Goal: Task Accomplishment & Management: Manage account settings

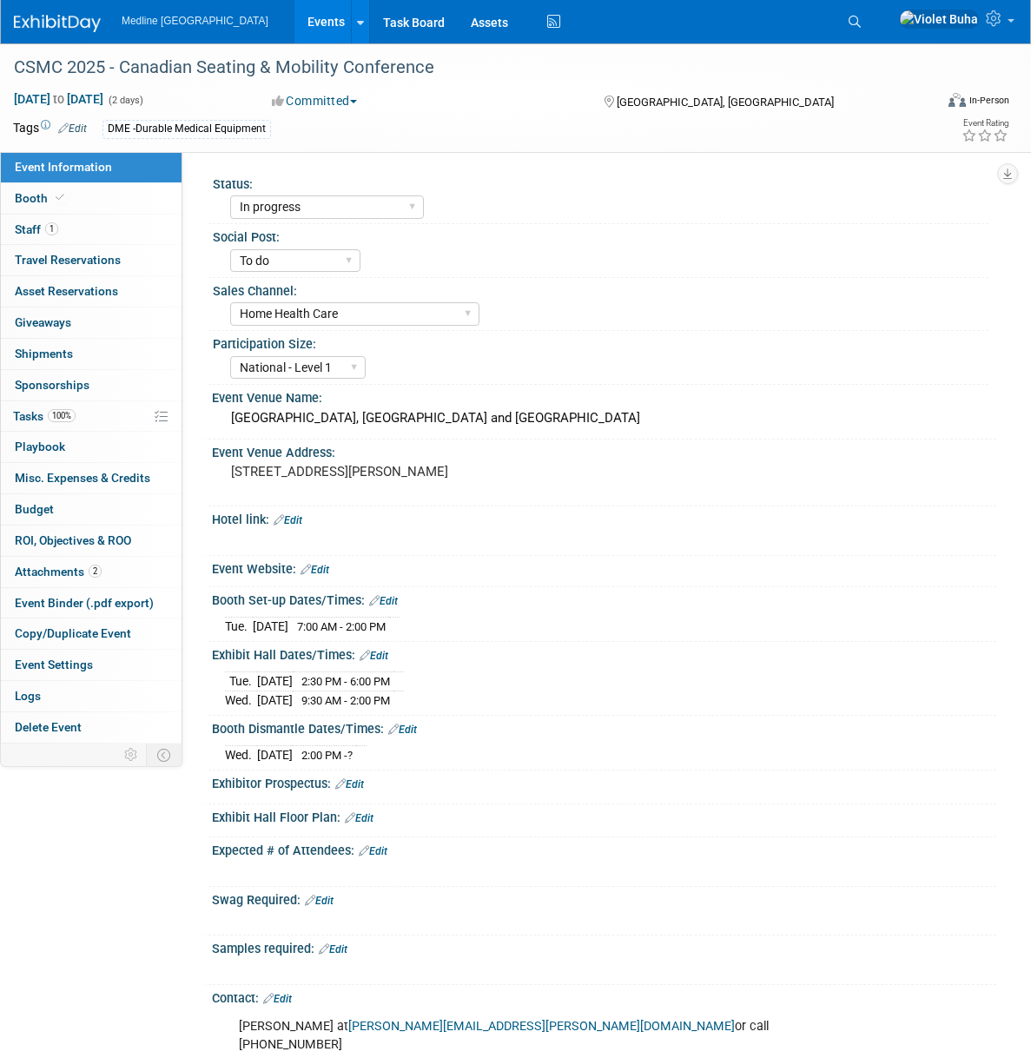
select select "In progress"
select select "To do"
select select "Home Health Care"
select select "National - Level 1"
click at [92, 22] on img at bounding box center [57, 23] width 87 height 17
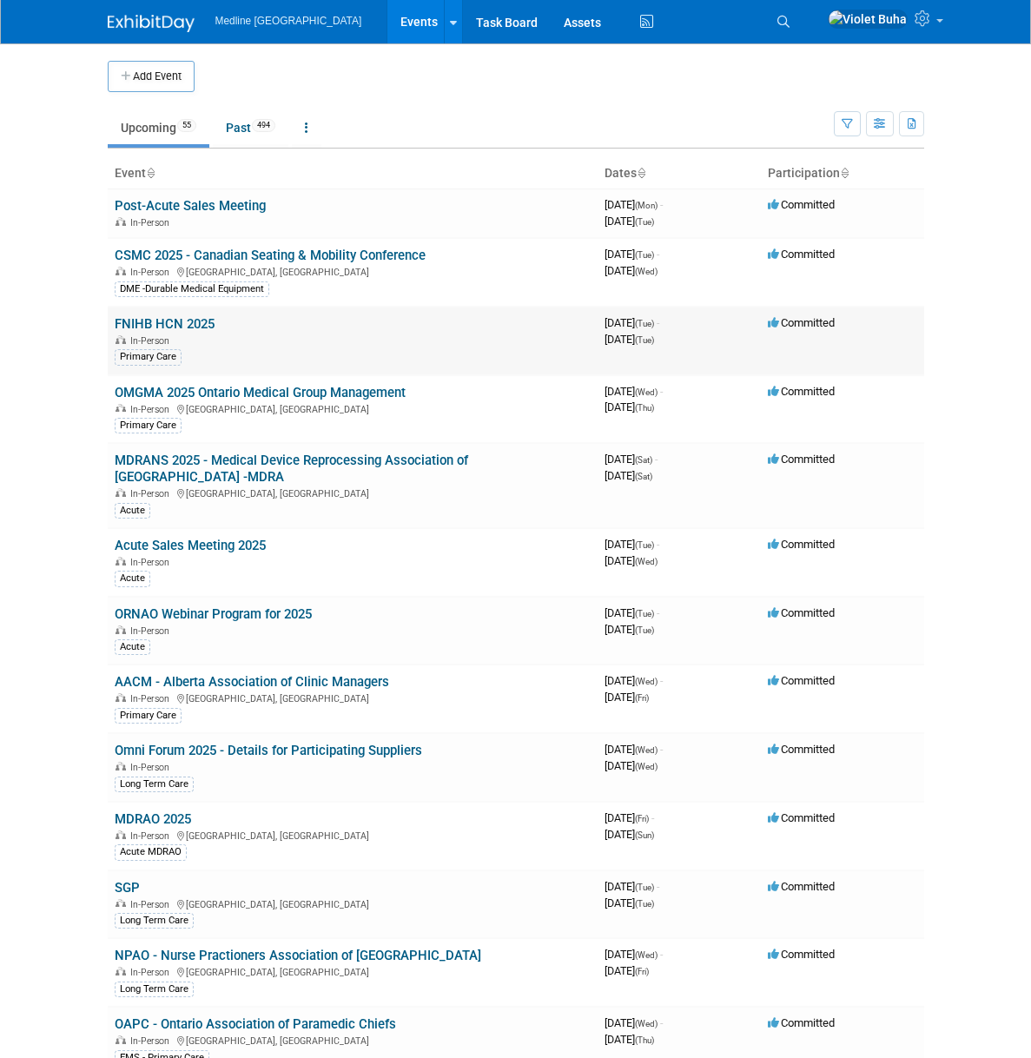
click at [117, 325] on link "FNIHB HCN 2025" at bounding box center [165, 324] width 100 height 16
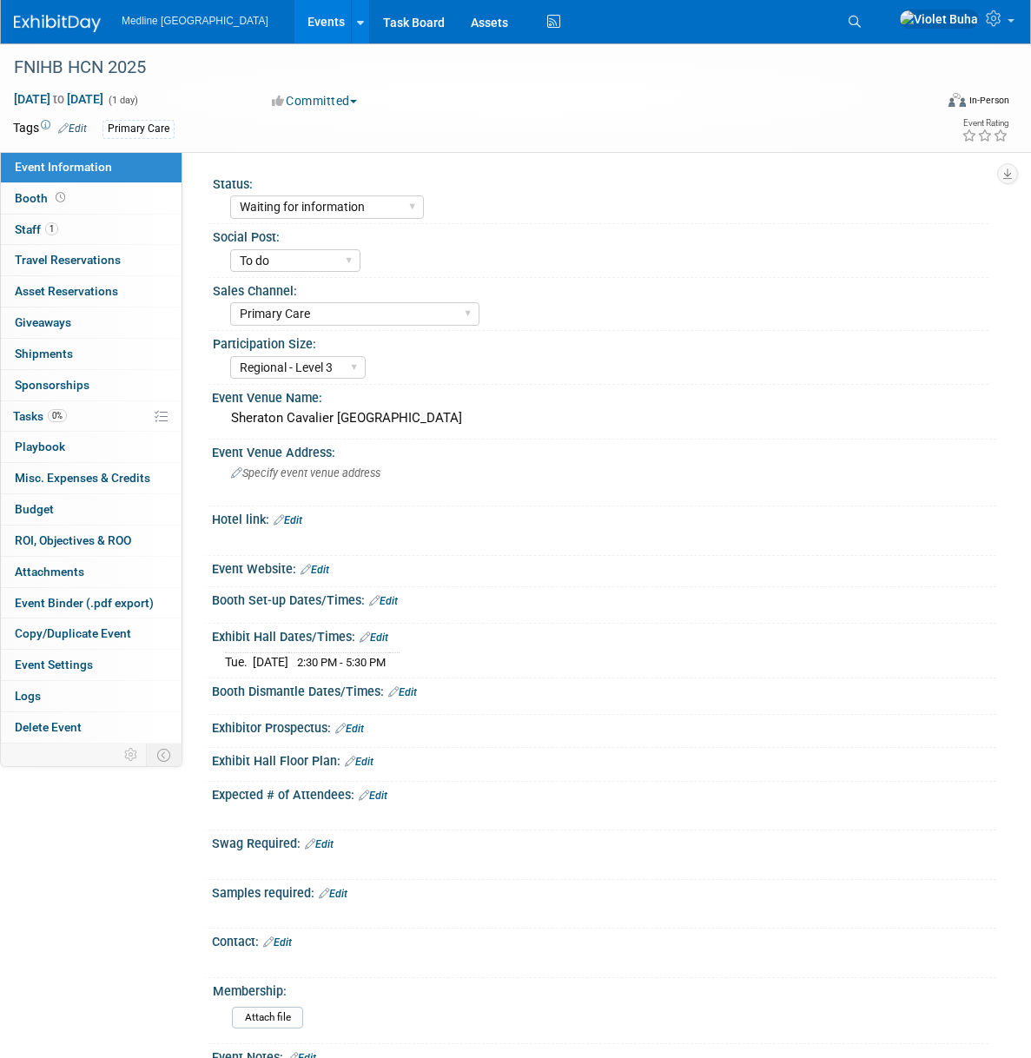
select select "Waiting for information"
select select "To do"
select select "Primary Care"
select select "Regional - Level 3"
click at [92, 236] on link "1 Staff 1" at bounding box center [91, 229] width 181 height 30
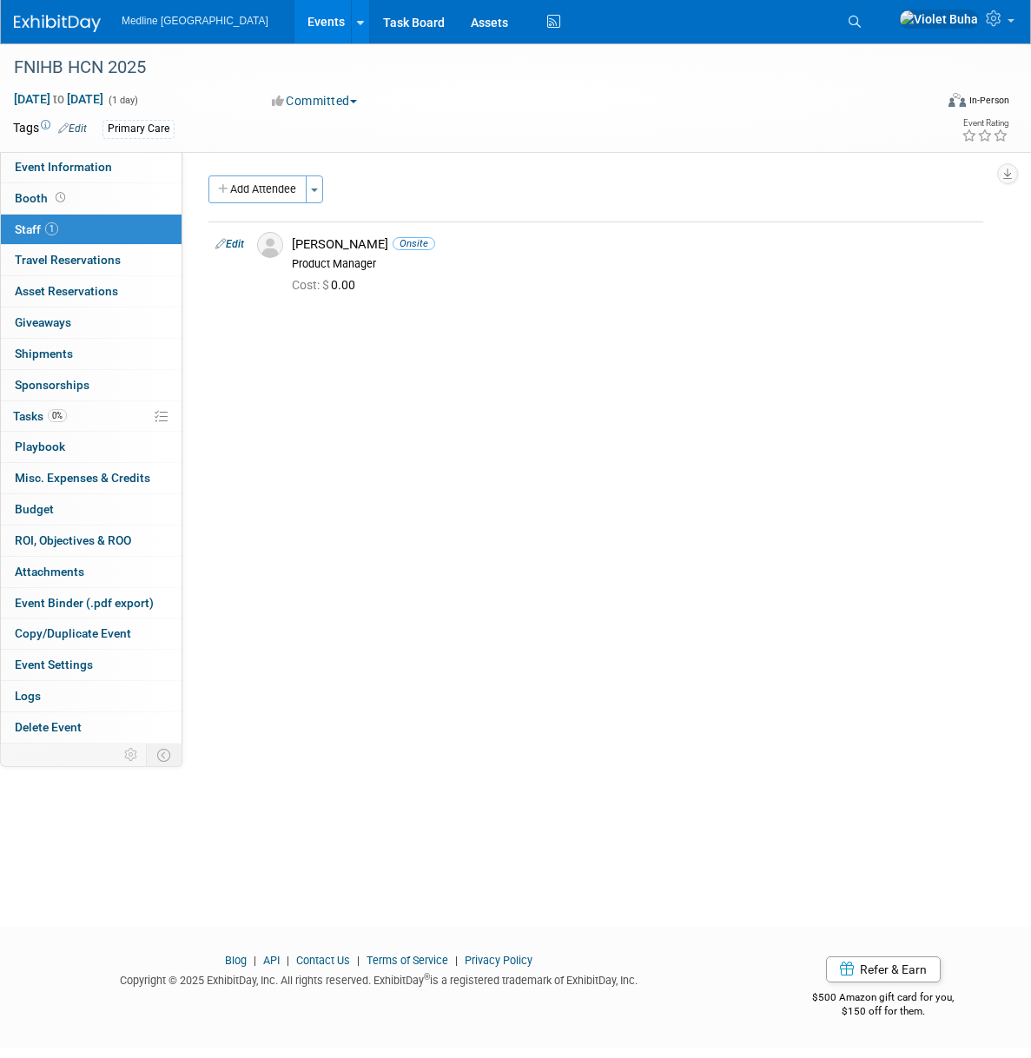
click at [30, 21] on img at bounding box center [57, 23] width 87 height 17
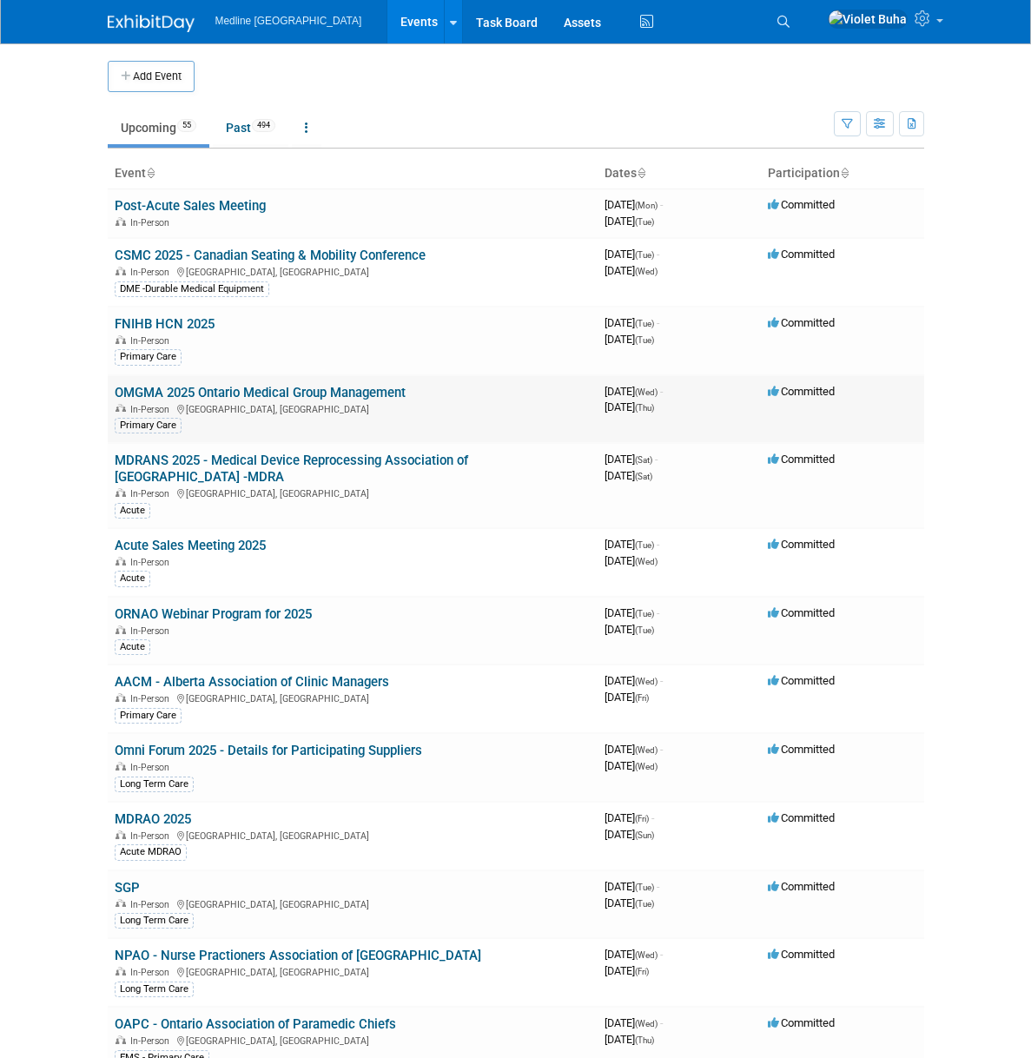
click at [115, 389] on link "OMGMA 2025 Ontario Medical Group Management" at bounding box center [260, 393] width 291 height 16
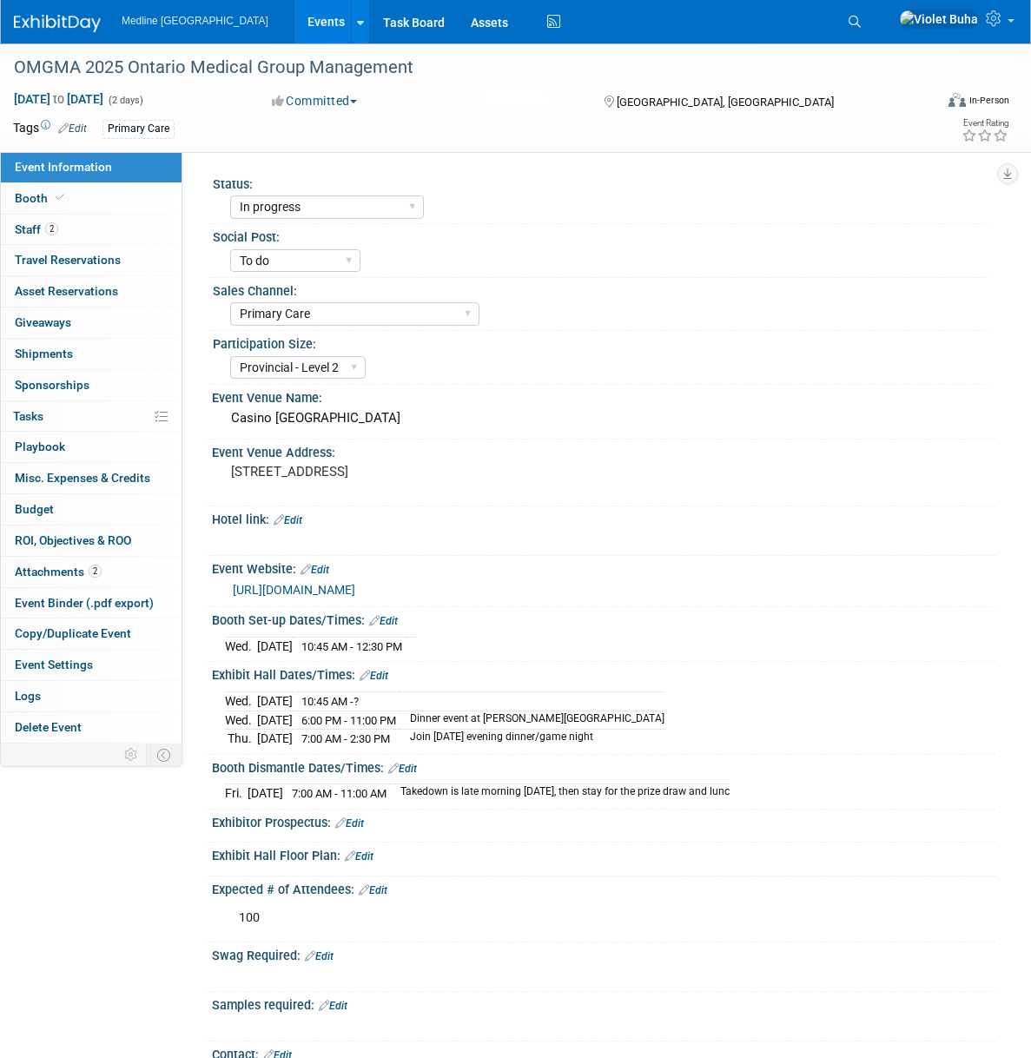
select select "In progress"
select select "To do"
select select "Primary Care"
select select "Provincial - Level 2"
click at [89, 233] on link "2 Staff 2" at bounding box center [91, 229] width 181 height 30
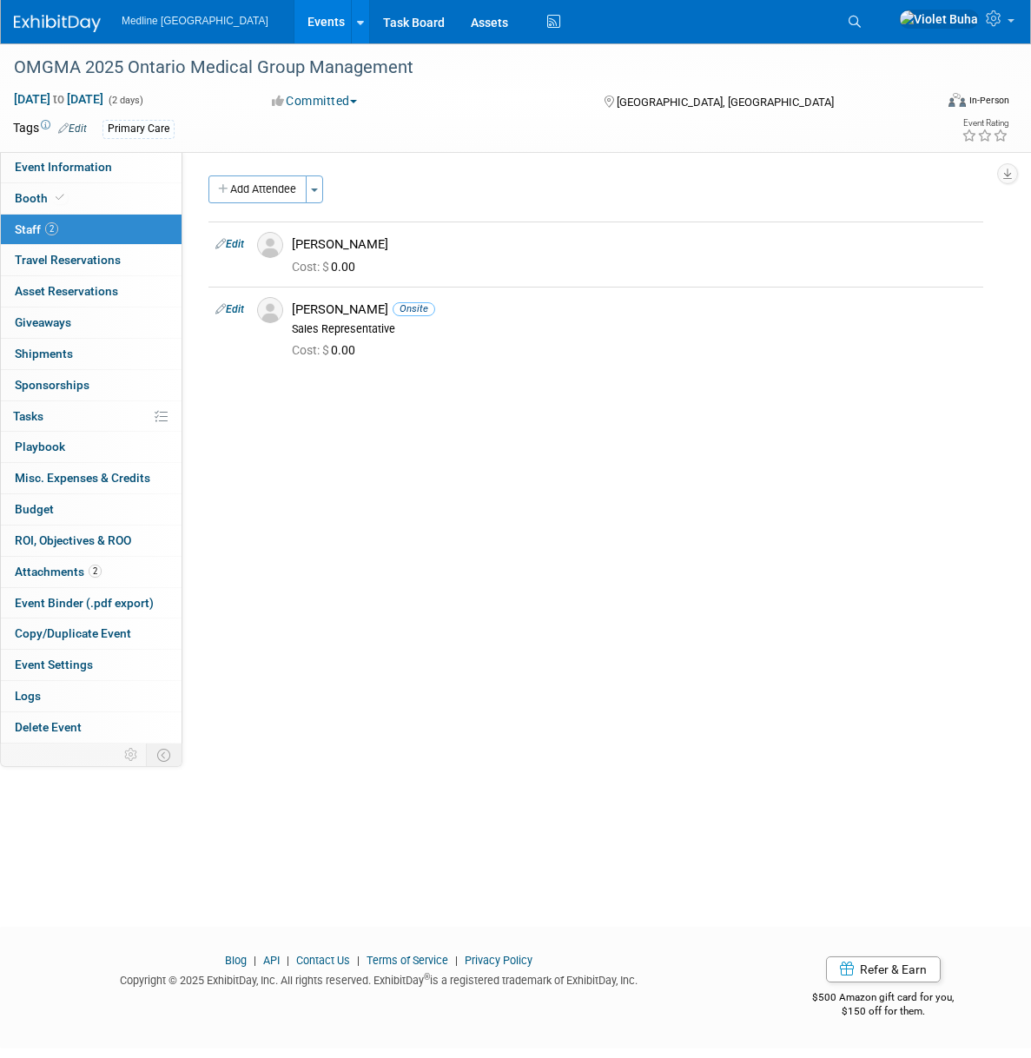
click at [53, 22] on img at bounding box center [57, 23] width 87 height 17
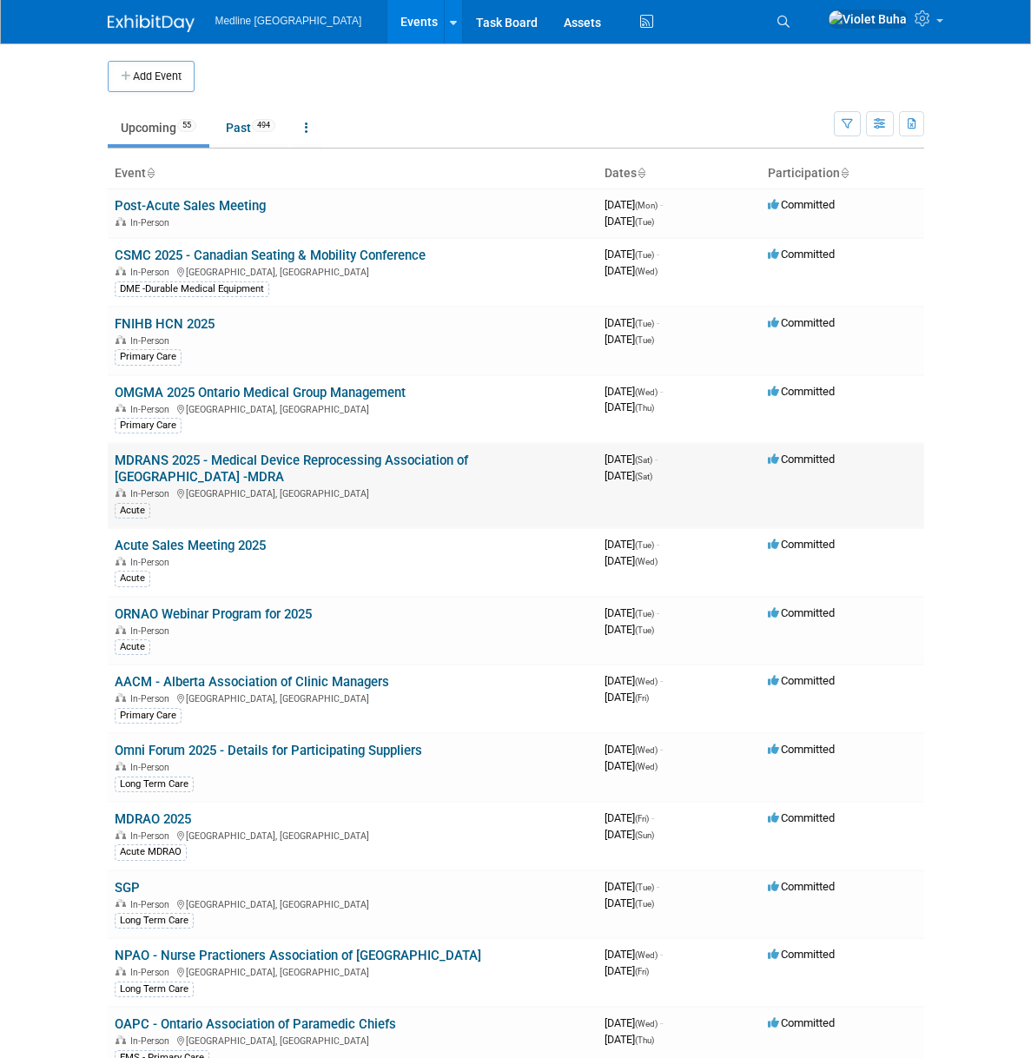
click at [142, 458] on link "MDRANS 2025 - Medical Device Reprocessing Association of Nova Scotia -MDRA" at bounding box center [291, 468] width 353 height 32
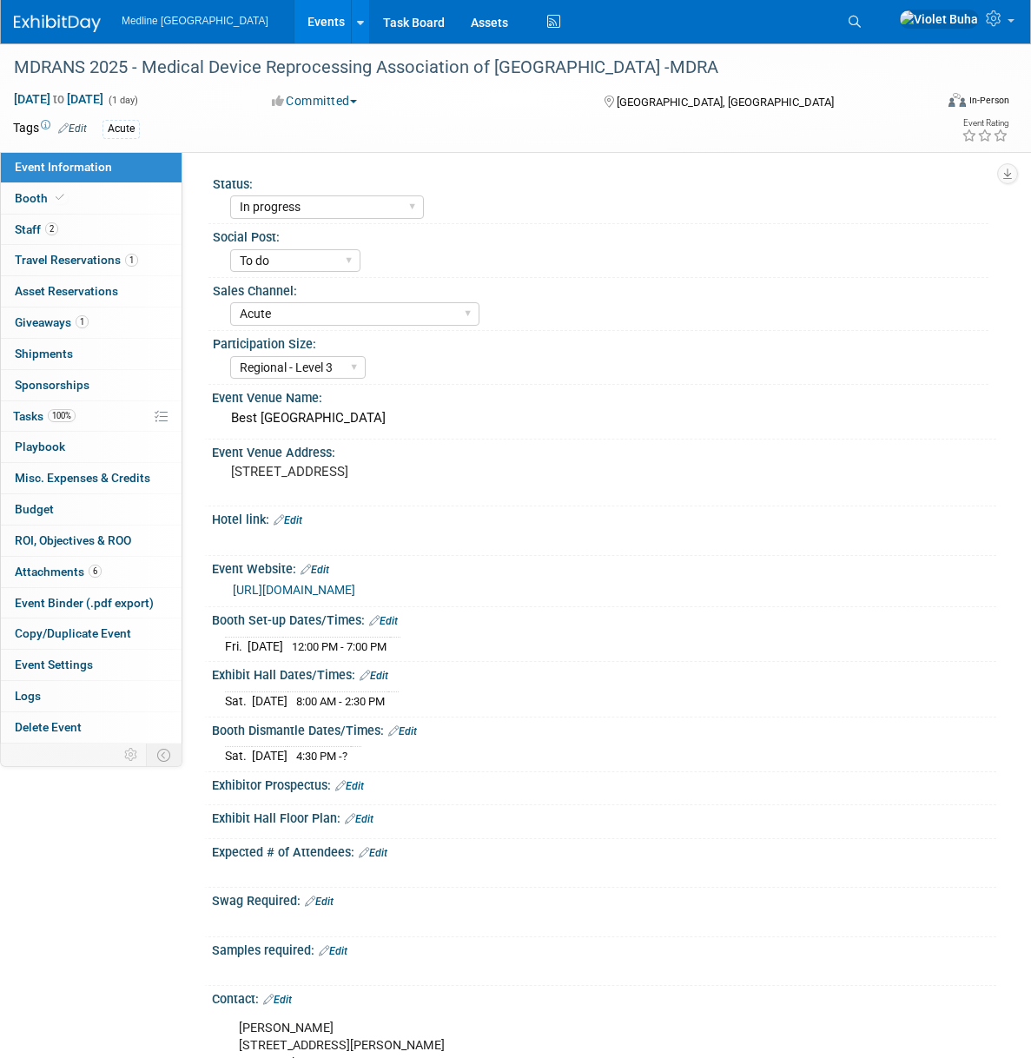
select select "In progress"
select select "To do"
select select "Acute"
select select "Regional - Level 3"
click at [120, 234] on link "2 Staff 2" at bounding box center [91, 229] width 181 height 30
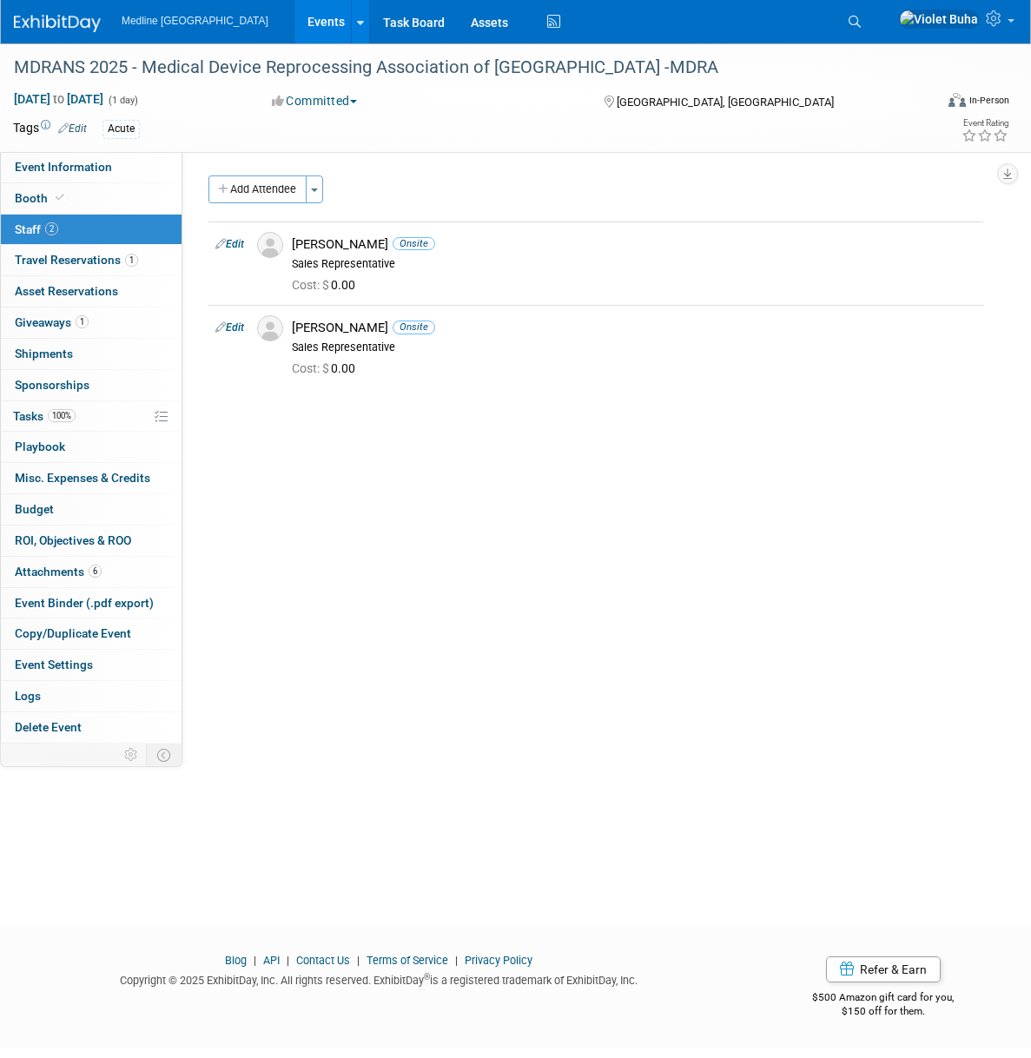
click at [75, 25] on img at bounding box center [57, 23] width 87 height 17
